Goal: Information Seeking & Learning: Learn about a topic

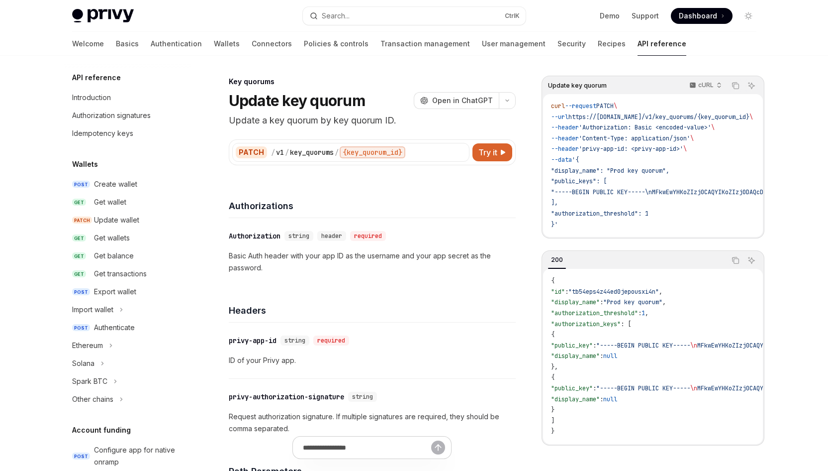
scroll to position [575, 0]
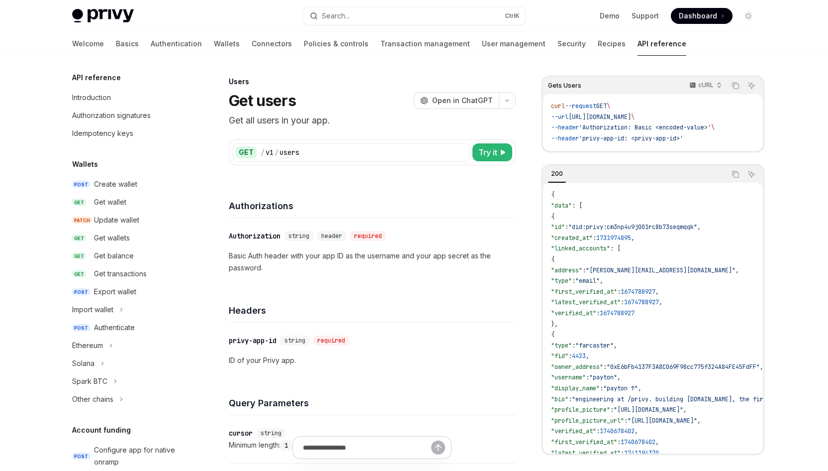
scroll to position [575, 0]
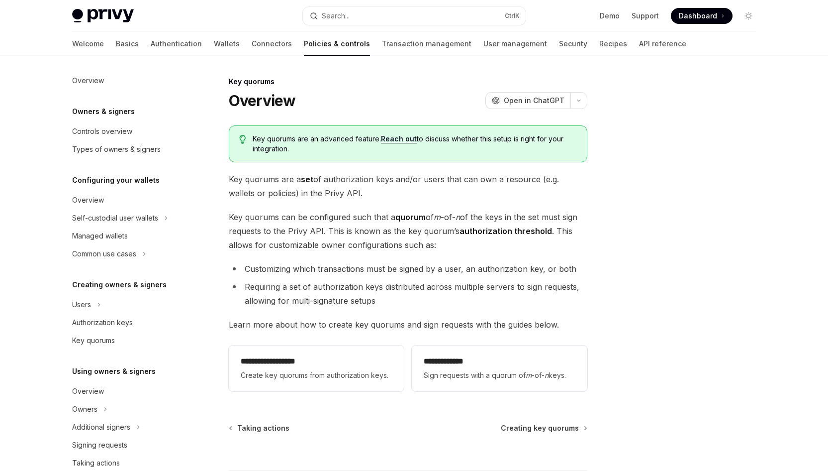
scroll to position [230, 0]
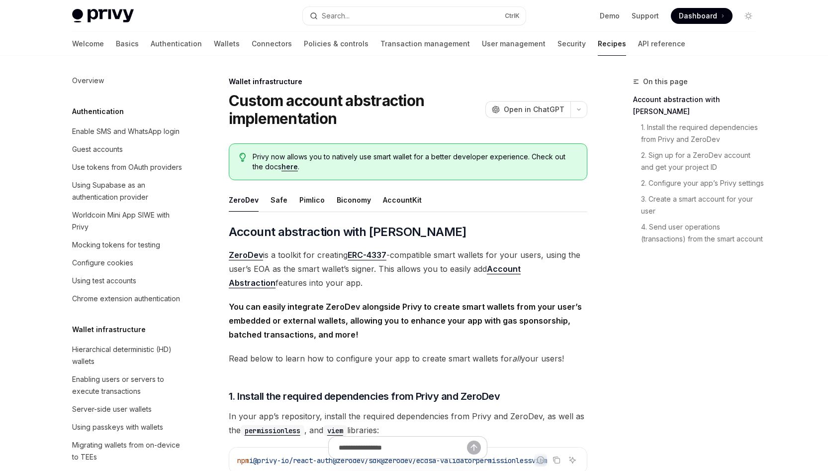
scroll to position [283, 0]
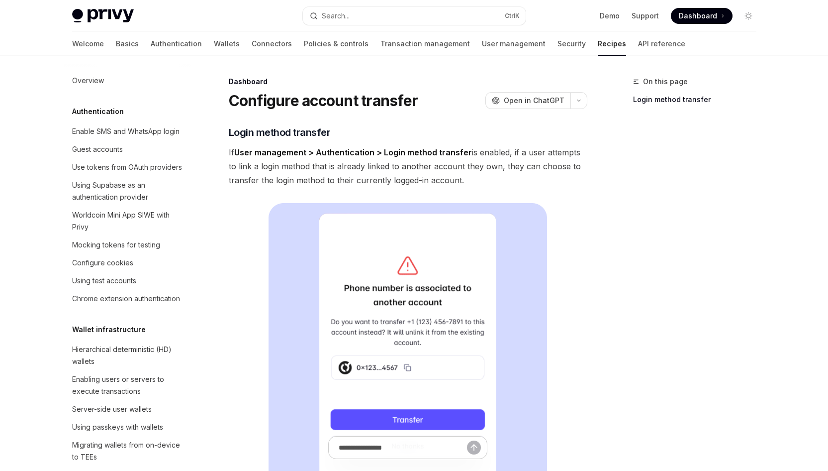
scroll to position [522, 0]
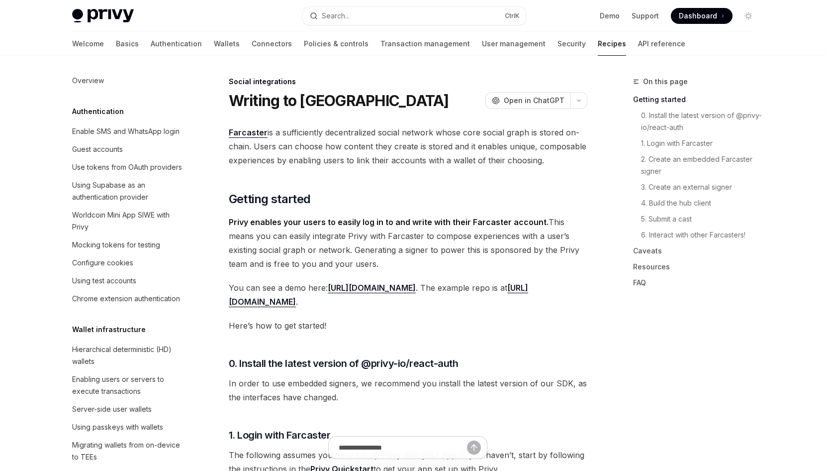
scroll to position [722, 0]
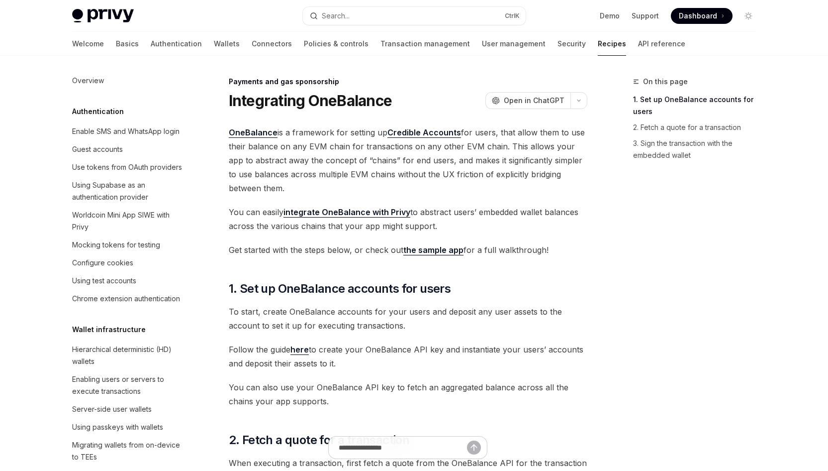
scroll to position [809, 0]
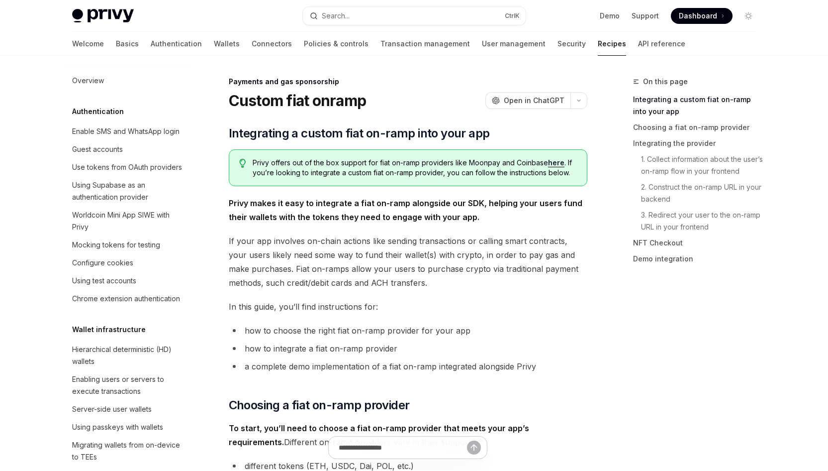
scroll to position [773, 0]
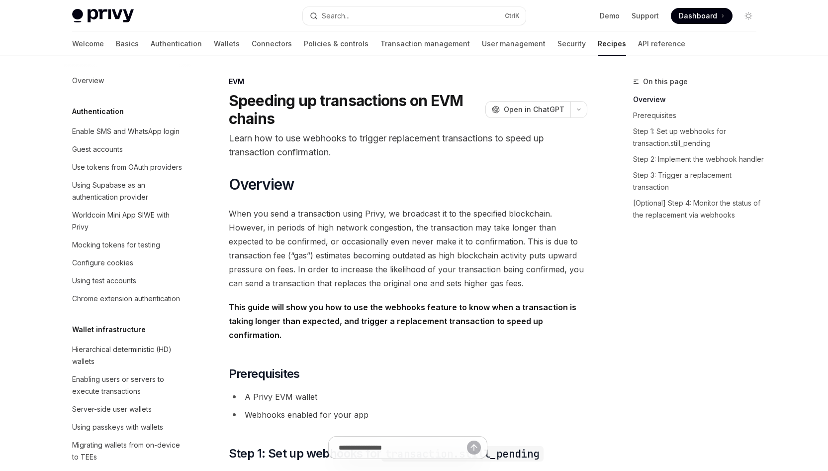
scroll to position [1448, 0]
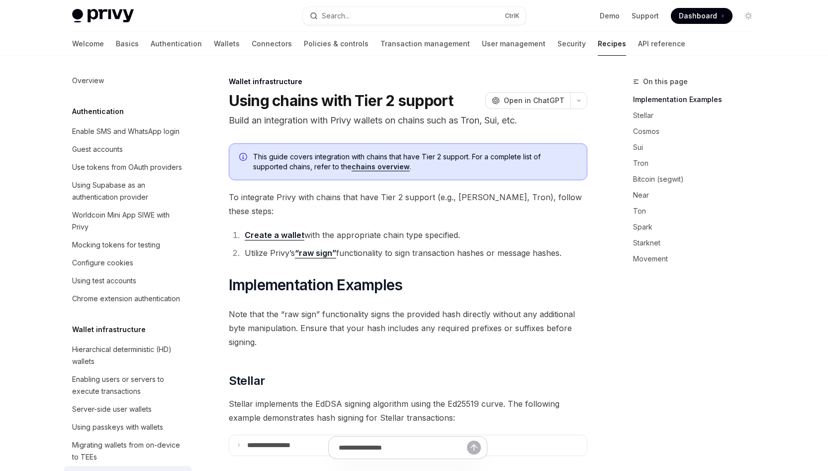
scroll to position [253, 0]
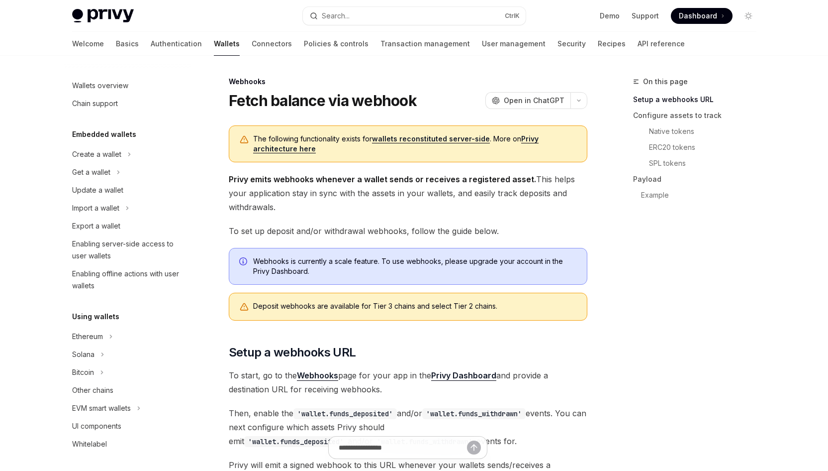
scroll to position [354, 0]
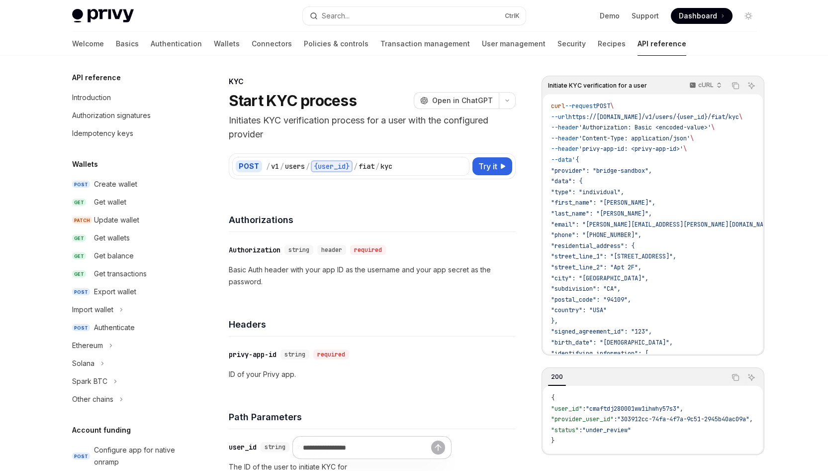
scroll to position [264, 0]
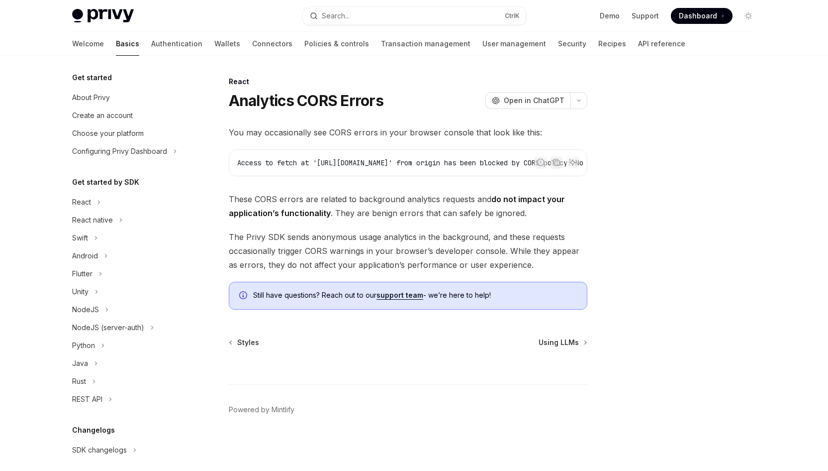
scroll to position [184, 0]
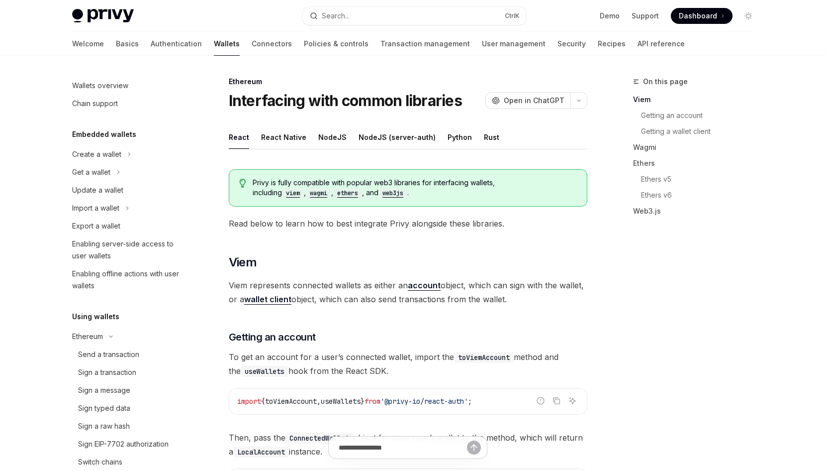
scroll to position [240, 0]
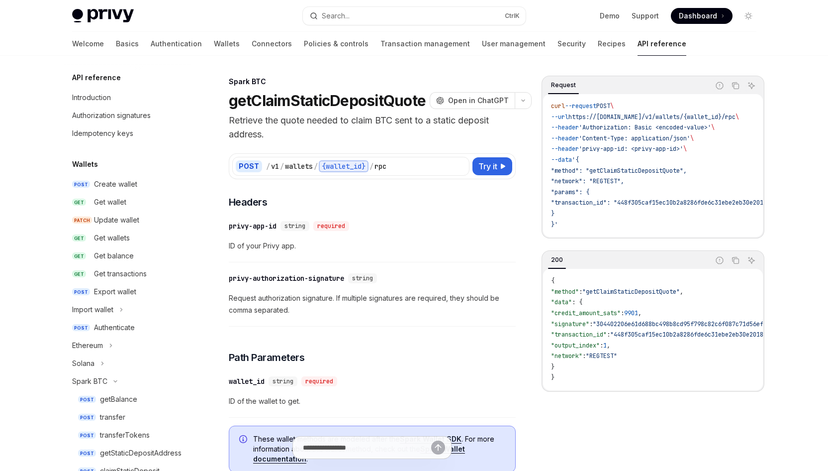
scroll to position [225, 0]
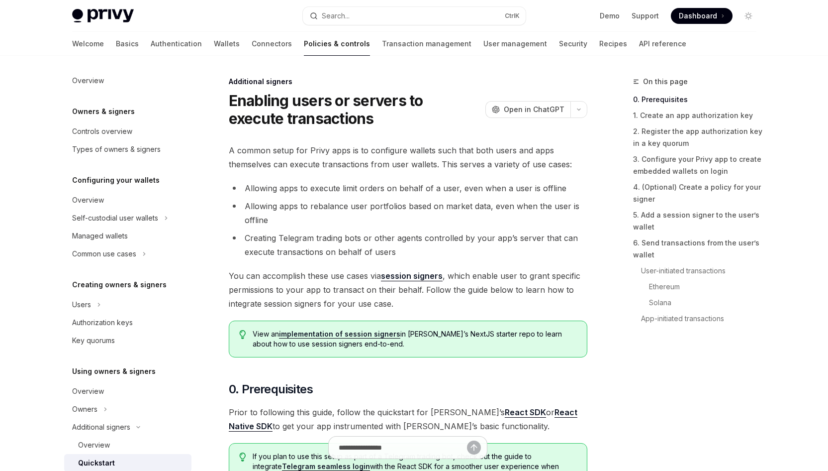
scroll to position [200, 0]
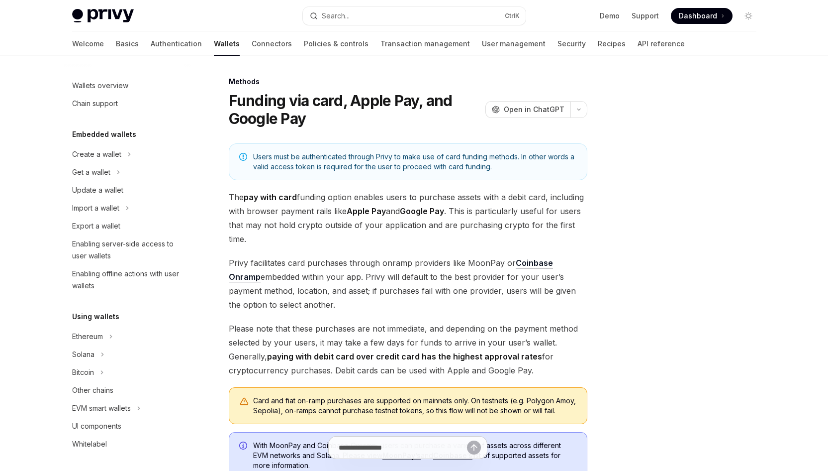
scroll to position [273, 0]
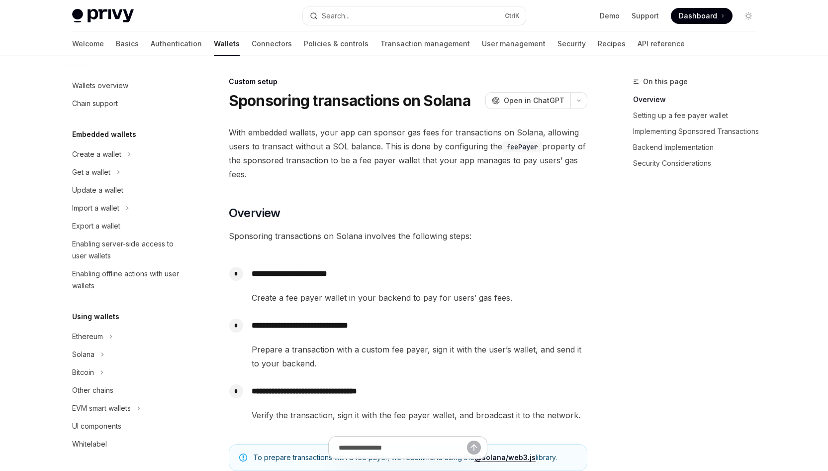
scroll to position [444, 0]
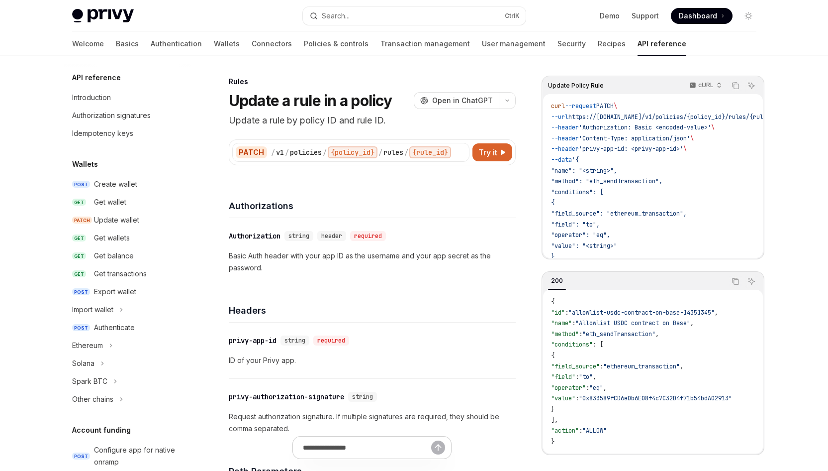
scroll to position [500, 0]
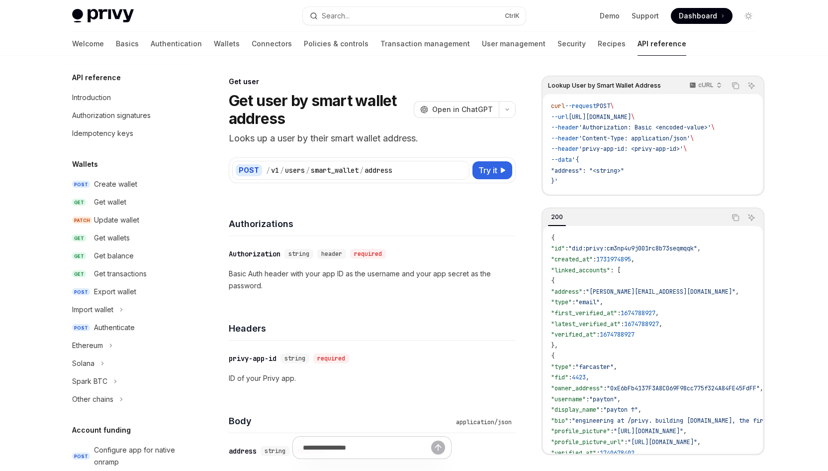
scroll to position [736, 0]
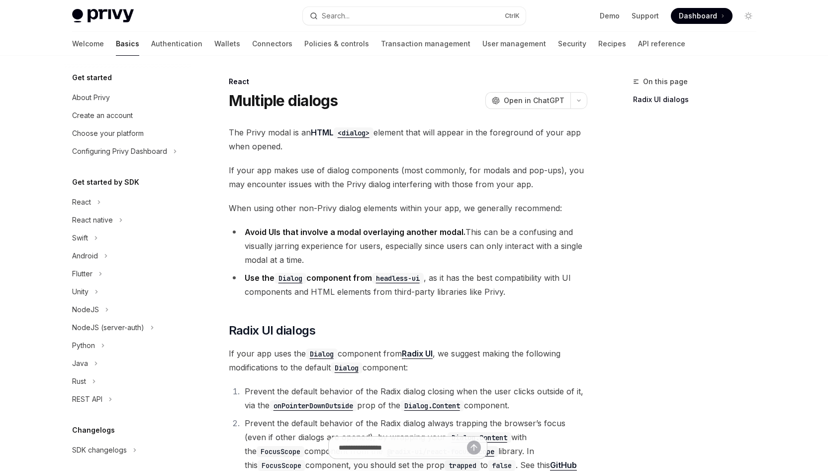
scroll to position [184, 0]
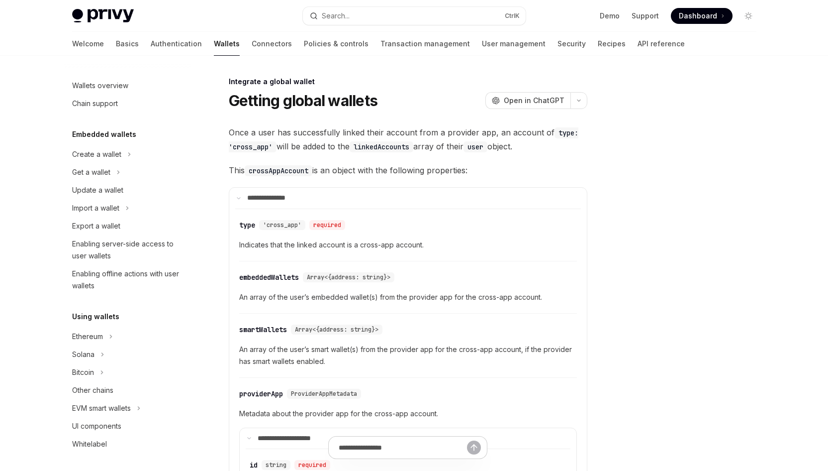
scroll to position [510, 0]
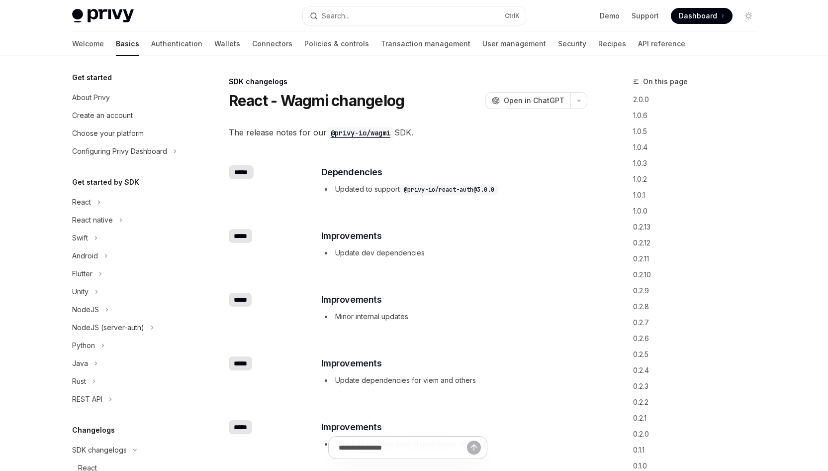
scroll to position [345, 0]
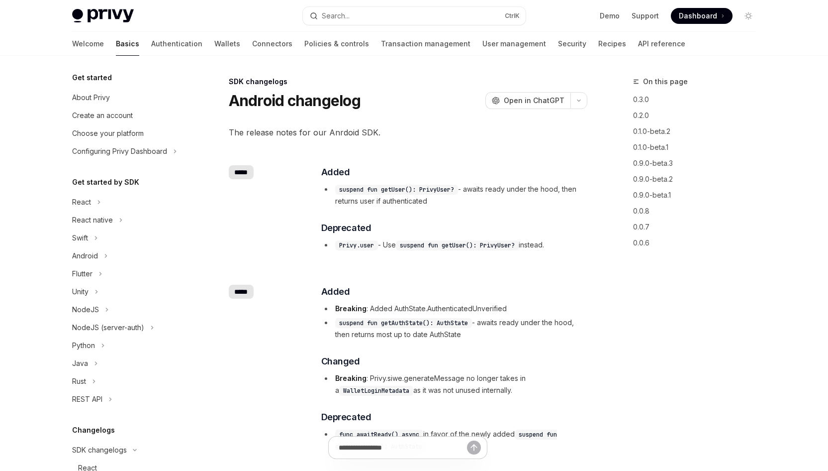
scroll to position [330, 0]
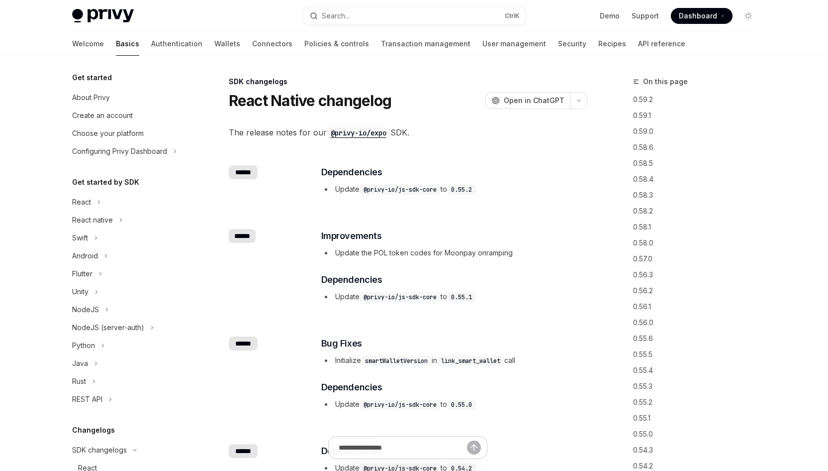
scroll to position [222, 0]
